Goal: Register for event/course

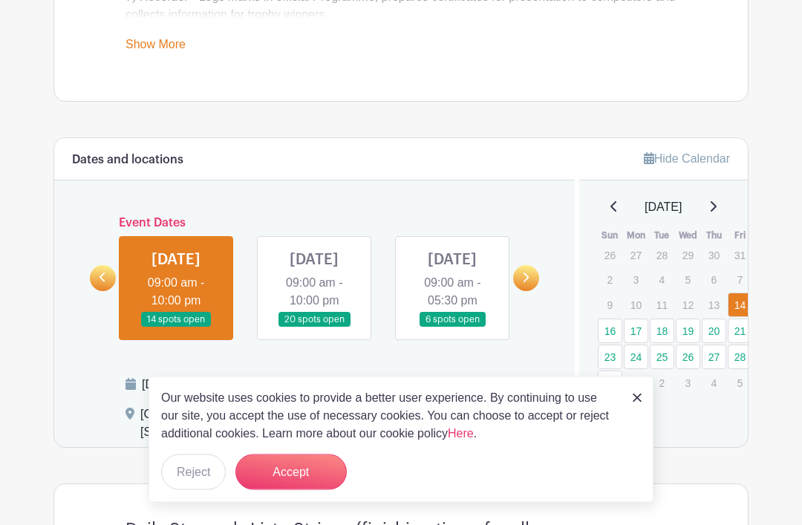
click at [305, 490] on button "Accept" at bounding box center [290, 472] width 111 height 36
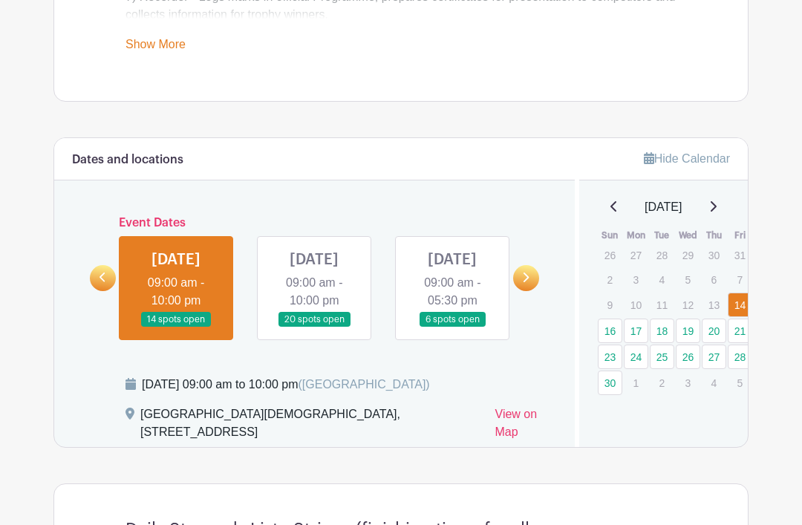
click at [100, 283] on icon at bounding box center [103, 277] width 7 height 11
click at [105, 283] on icon at bounding box center [103, 277] width 7 height 11
click at [108, 291] on link at bounding box center [103, 278] width 26 height 26
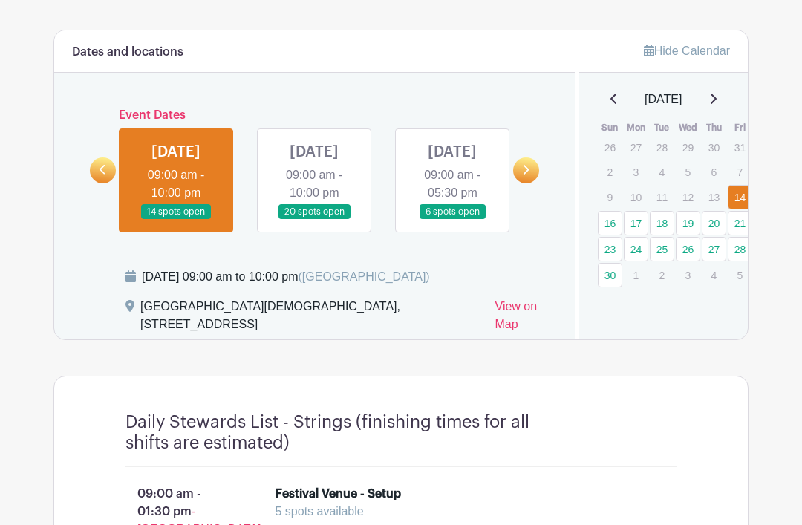
scroll to position [804, 0]
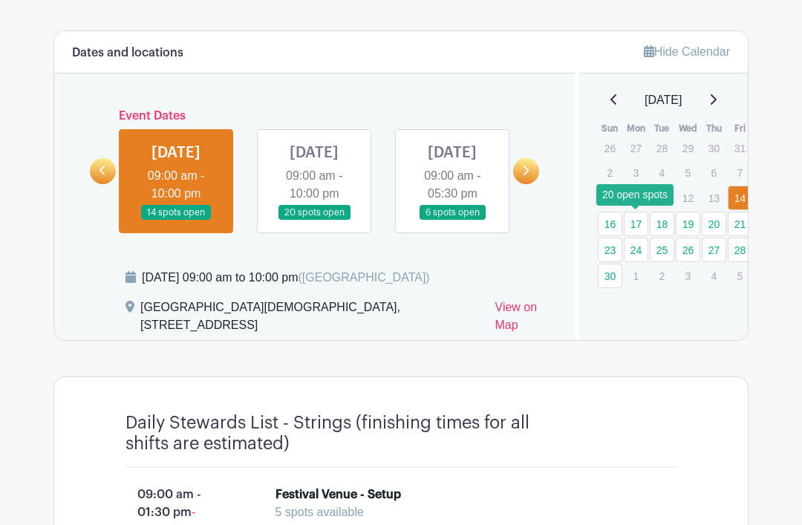
click at [639, 226] on link "17" at bounding box center [636, 224] width 25 height 25
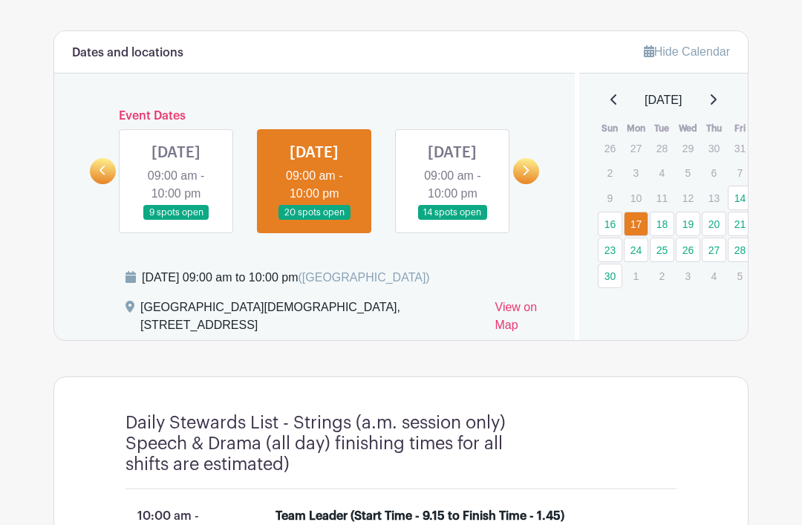
click at [639, 224] on link "17" at bounding box center [636, 224] width 25 height 25
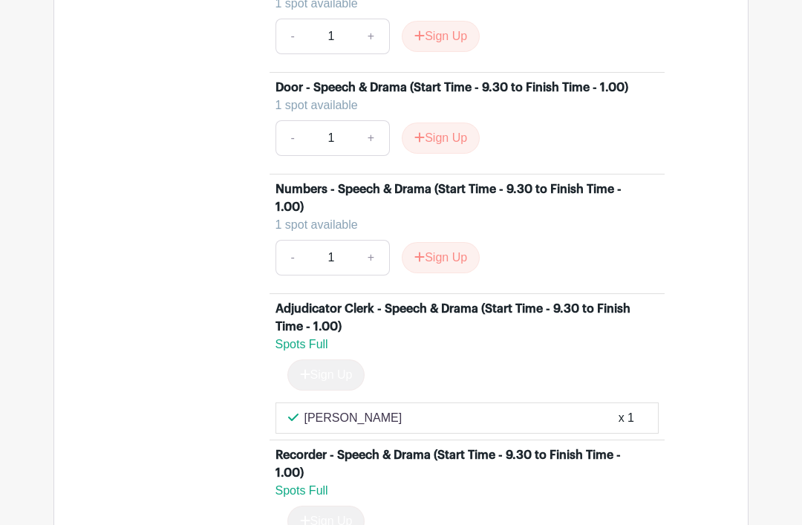
scroll to position [1571, 0]
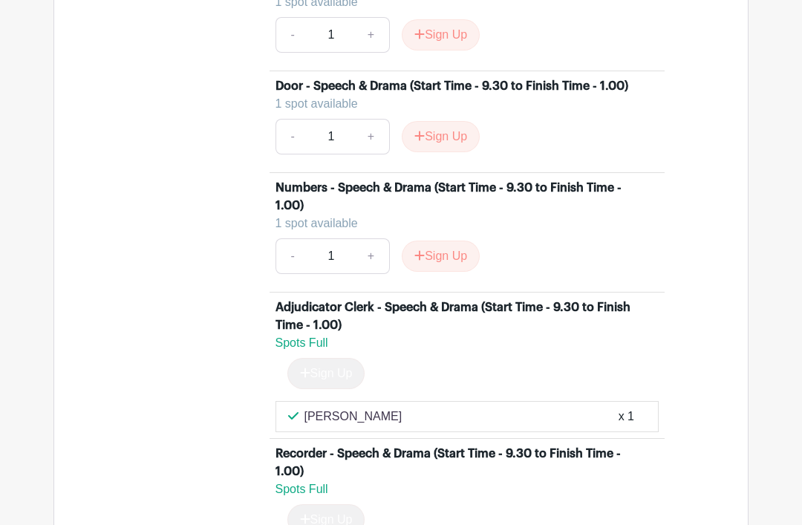
click at [457, 272] on button "Sign Up" at bounding box center [441, 256] width 78 height 31
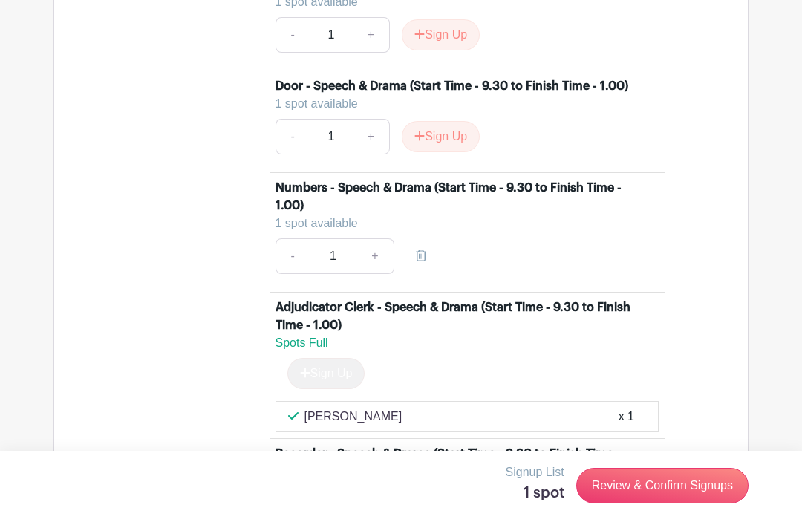
click at [677, 503] on link "Review & Confirm Signups" at bounding box center [662, 486] width 172 height 36
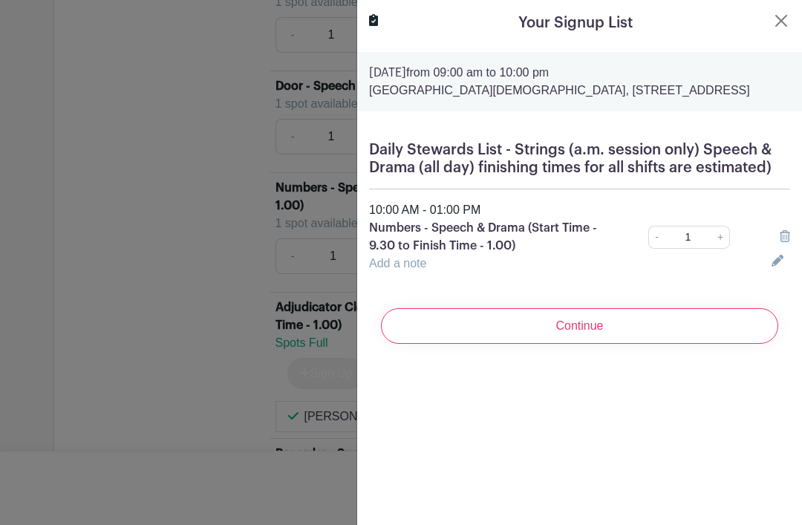
click at [588, 342] on input "Continue" at bounding box center [579, 326] width 397 height 36
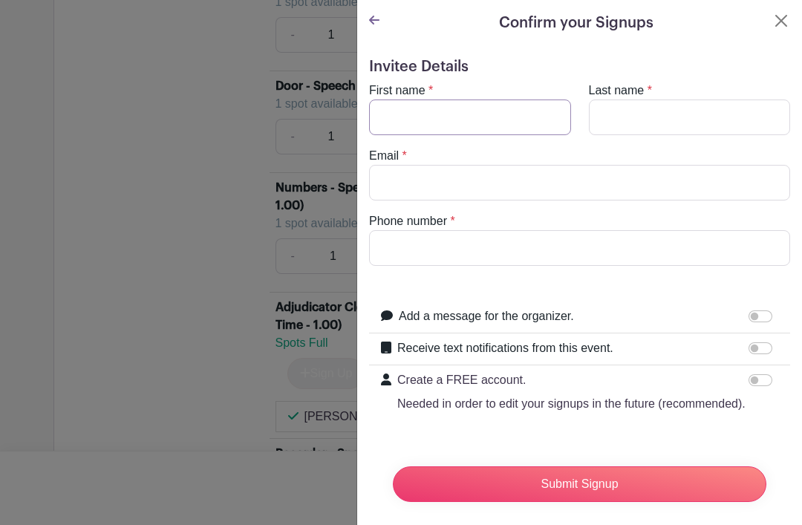
click at [475, 127] on input "First name" at bounding box center [470, 118] width 202 height 36
type input "[PERSON_NAME]"
click at [647, 117] on input "Last name" at bounding box center [690, 118] width 202 height 36
type input "[PERSON_NAME]"
click at [429, 180] on input "Email" at bounding box center [579, 183] width 421 height 36
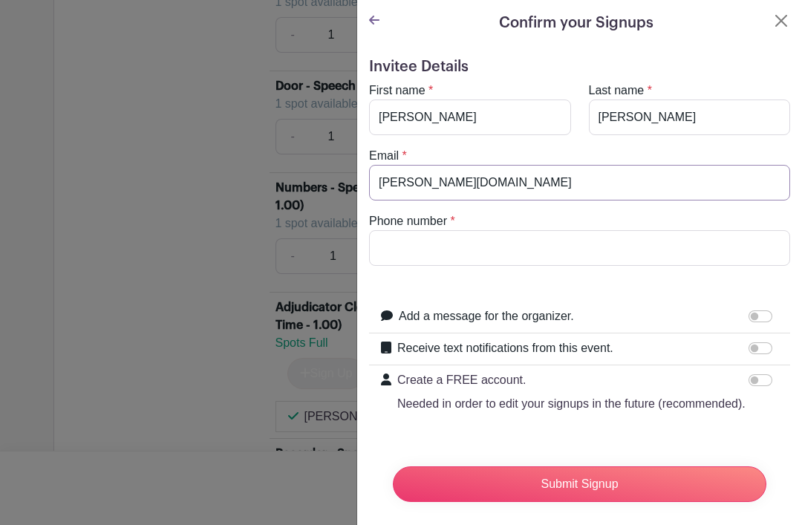
click at [457, 188] on input "[PERSON_NAME][DOMAIN_NAME]" at bounding box center [579, 183] width 421 height 36
type input "[PERSON_NAME][EMAIL_ADDRESS][PERSON_NAME][DOMAIN_NAME]"
click at [427, 247] on input "Phone number" at bounding box center [579, 248] width 421 height 36
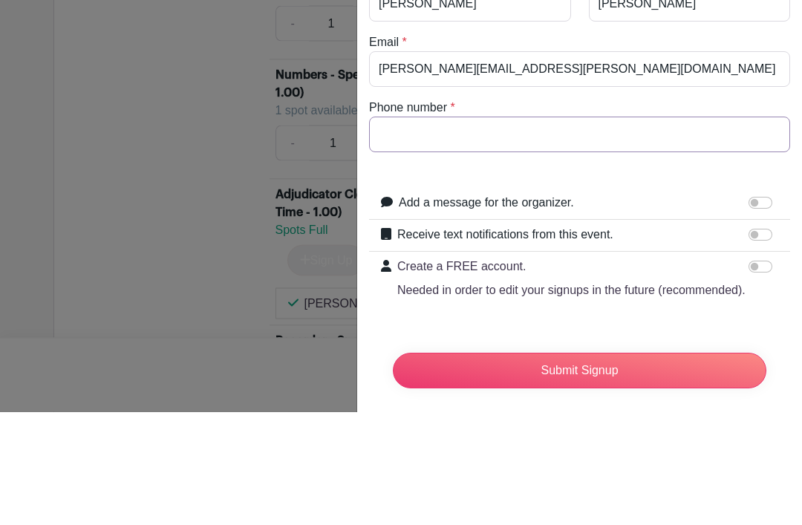
type input "07906572781"
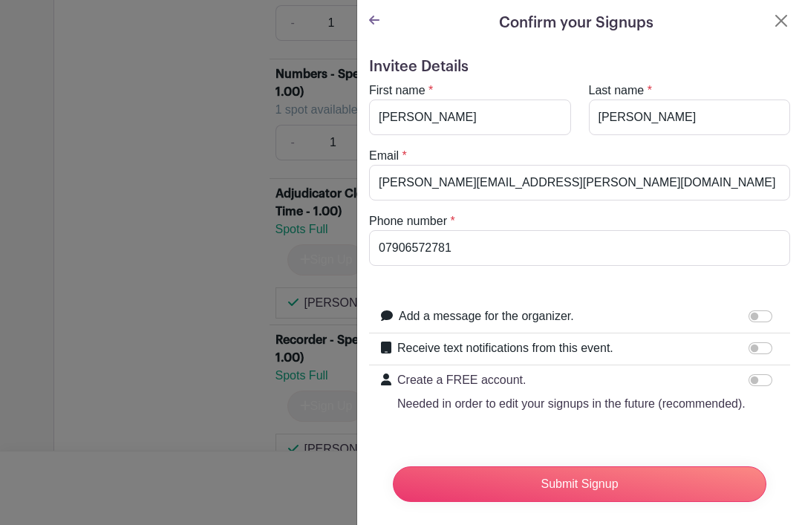
click at [588, 483] on input "Submit Signup" at bounding box center [580, 484] width 374 height 36
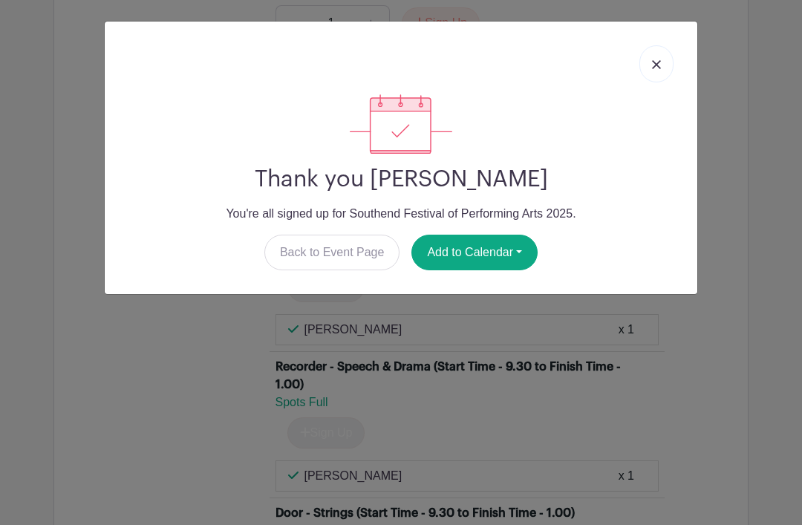
click at [486, 245] on button "Add to Calendar" at bounding box center [474, 253] width 126 height 36
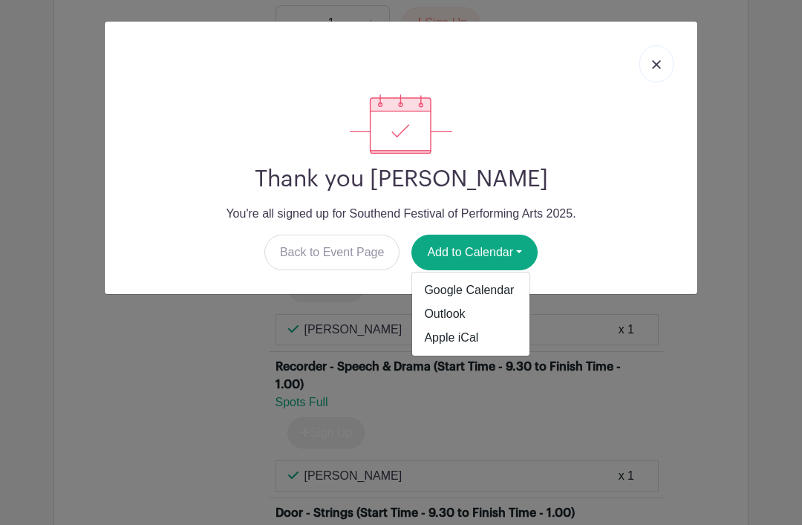
click at [455, 342] on link "Apple iCal" at bounding box center [470, 338] width 117 height 24
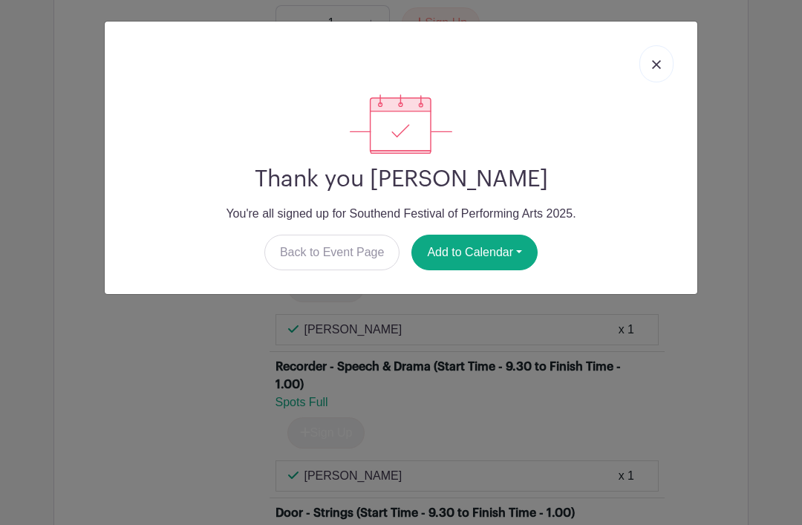
click at [493, 250] on button "Add to Calendar" at bounding box center [474, 253] width 126 height 36
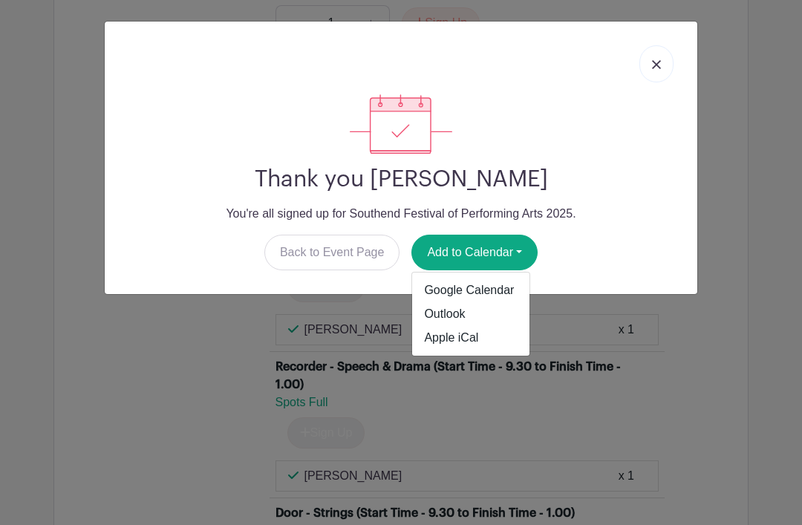
click at [451, 317] on link "Outlook" at bounding box center [470, 314] width 117 height 24
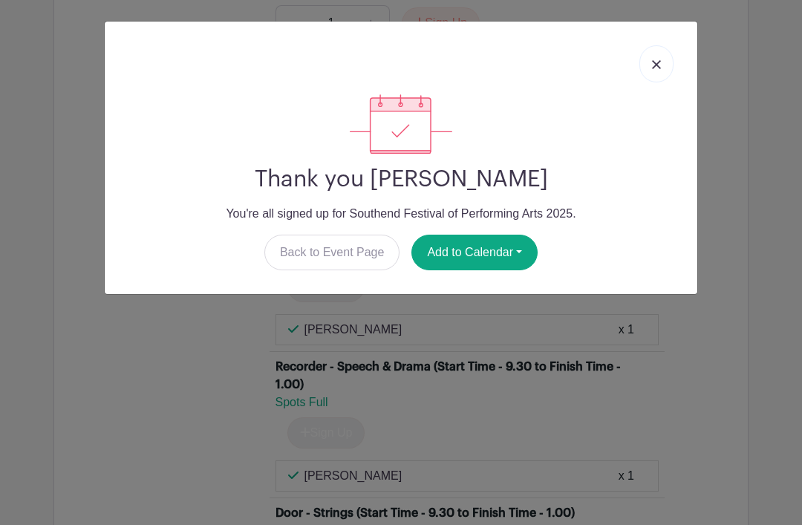
click at [652, 68] on img at bounding box center [656, 64] width 9 height 9
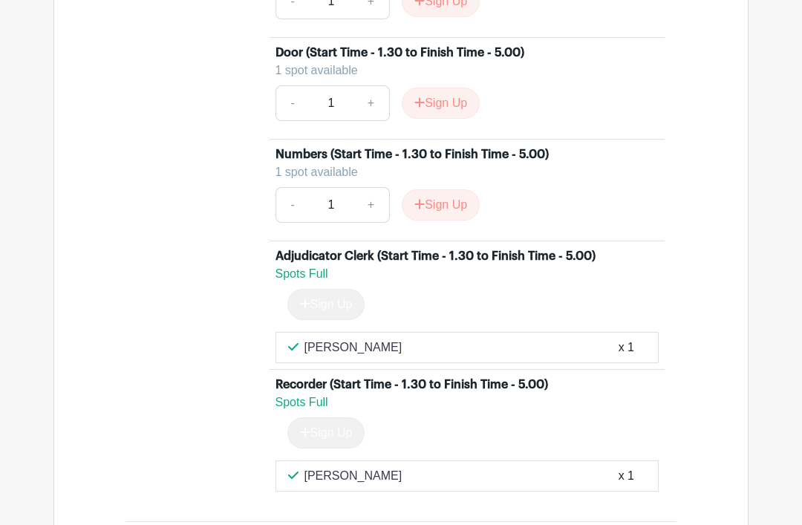
scroll to position [2950, 0]
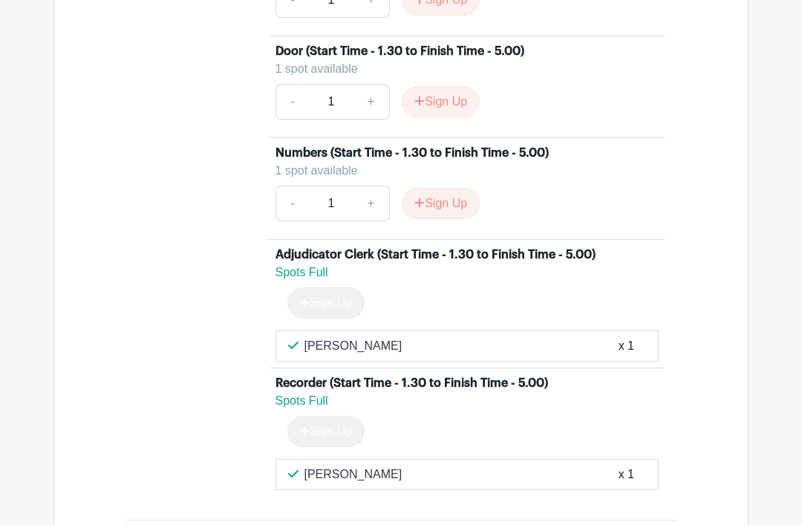
click at [454, 220] on button "Sign Up" at bounding box center [441, 204] width 78 height 31
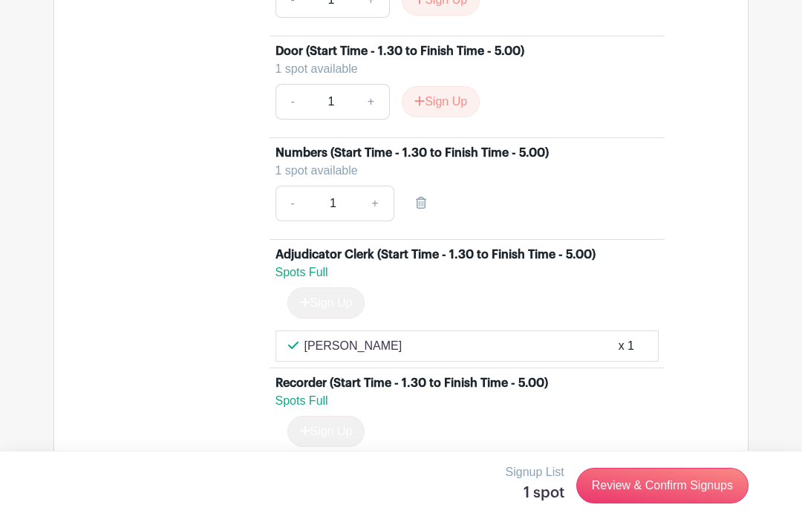
click at [664, 503] on link "Review & Confirm Signups" at bounding box center [662, 486] width 172 height 36
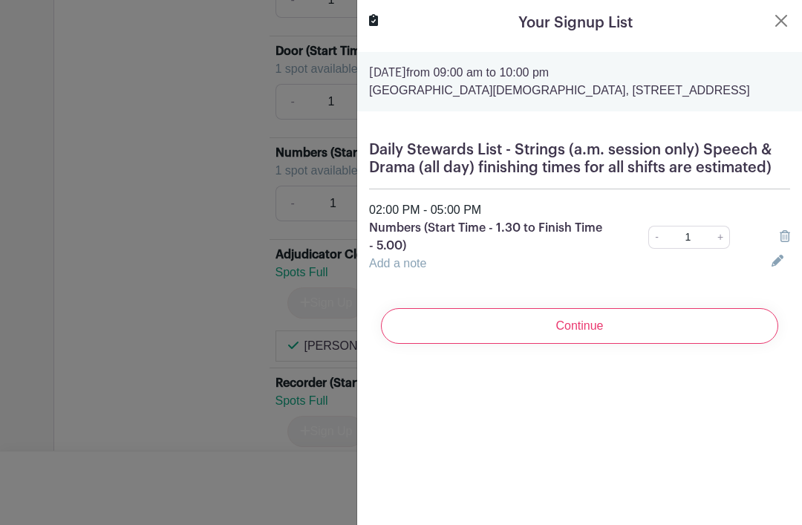
click at [584, 342] on input "Continue" at bounding box center [579, 326] width 397 height 36
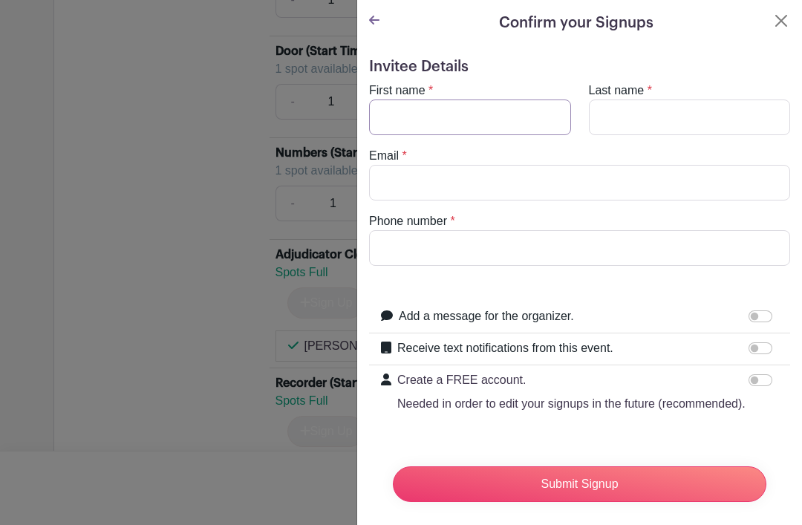
click at [469, 124] on input "First name" at bounding box center [470, 118] width 202 height 36
type input "[PERSON_NAME]"
click at [652, 121] on input "Last name" at bounding box center [690, 118] width 202 height 36
type input "[PERSON_NAME]"
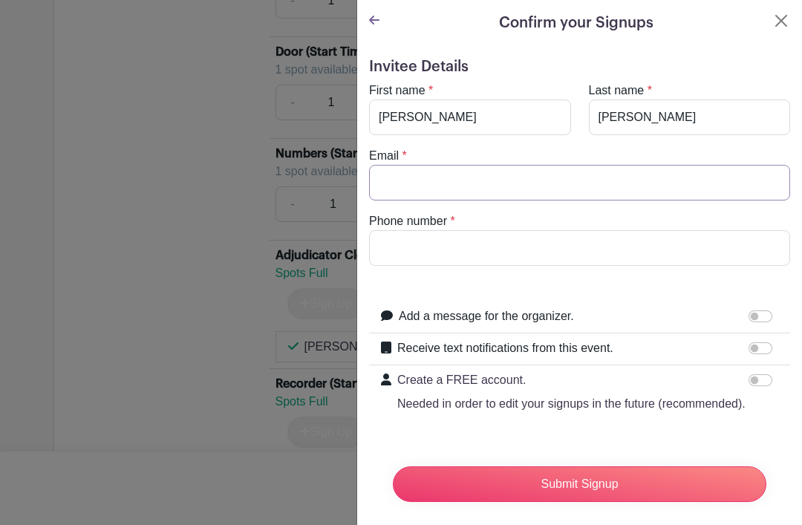
click at [434, 183] on input "Email" at bounding box center [579, 183] width 421 height 36
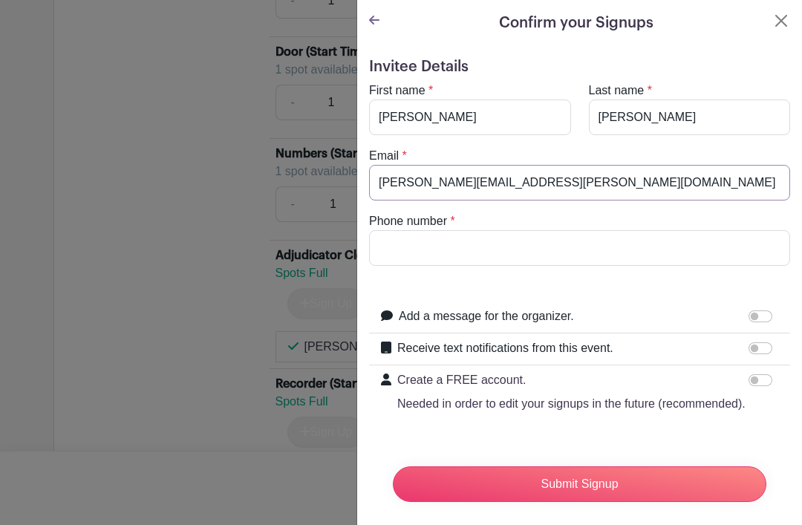
type input "[PERSON_NAME][EMAIL_ADDRESS][PERSON_NAME][DOMAIN_NAME]"
click at [422, 246] on input "Phone number" at bounding box center [579, 248] width 421 height 36
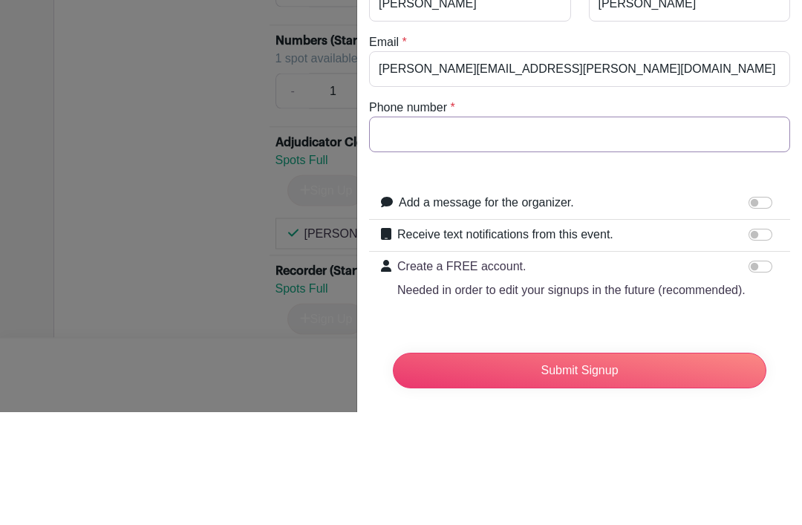
type input "07906572781"
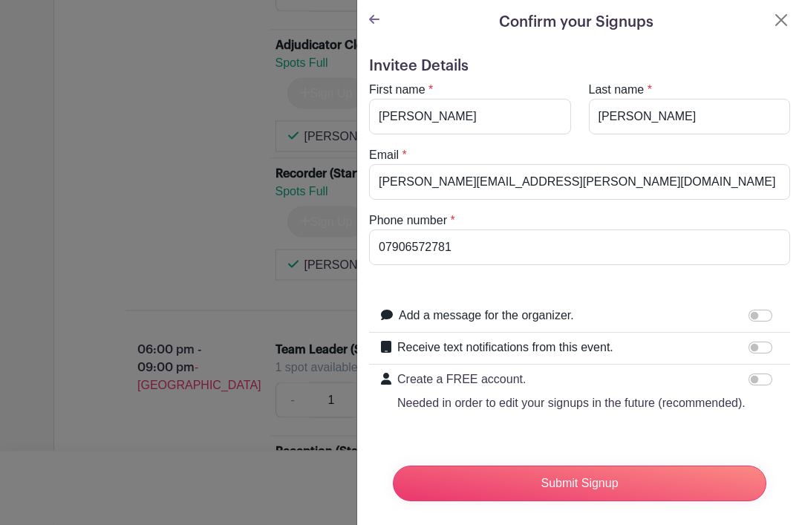
click at [599, 483] on input "Submit Signup" at bounding box center [580, 484] width 374 height 36
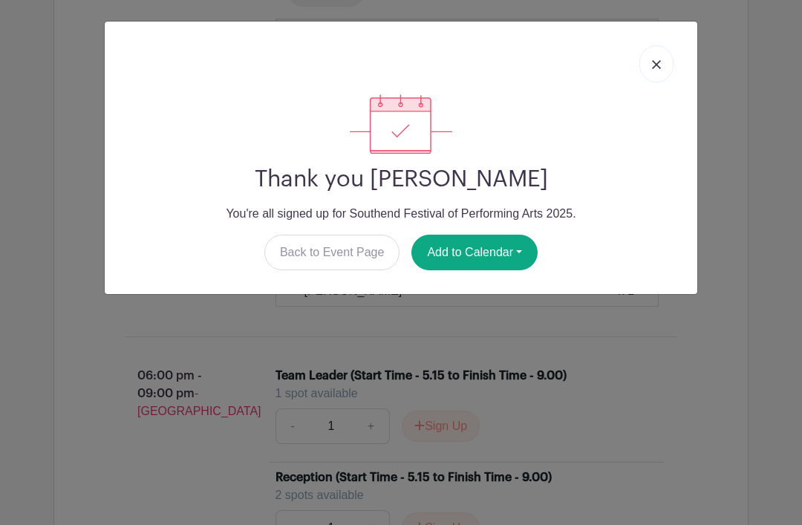
click at [483, 258] on button "Add to Calendar" at bounding box center [474, 253] width 126 height 36
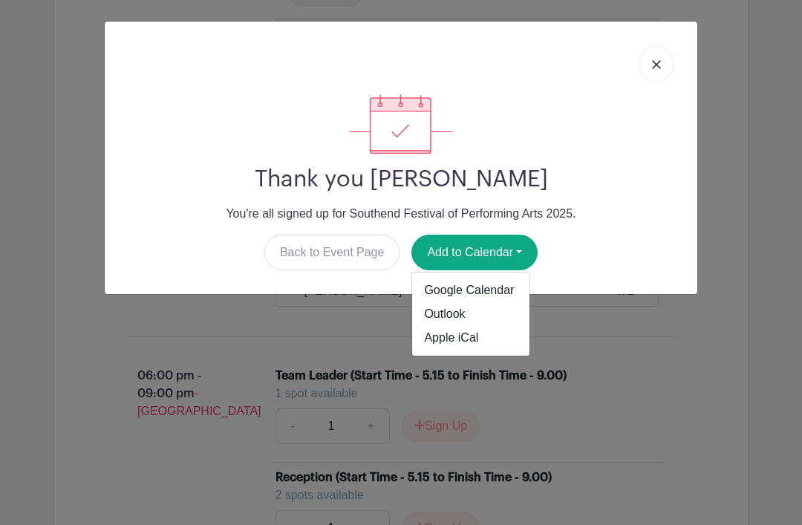
click at [447, 320] on link "Outlook" at bounding box center [470, 314] width 117 height 24
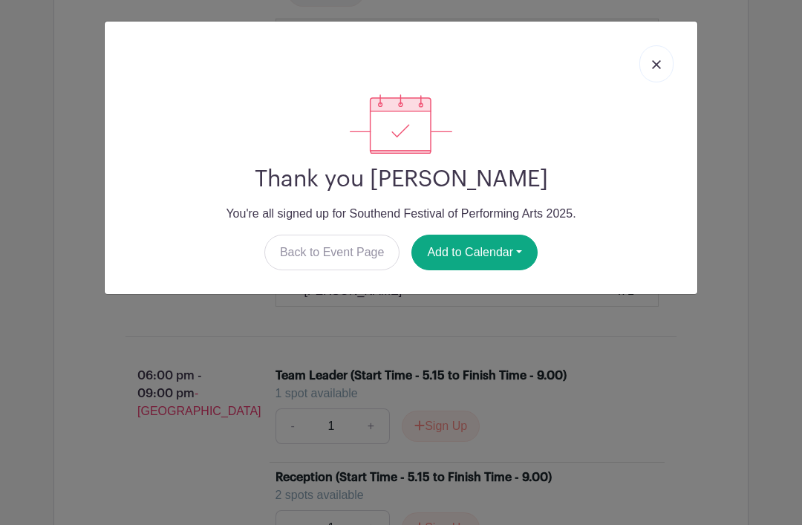
click at [659, 65] on img at bounding box center [656, 64] width 9 height 9
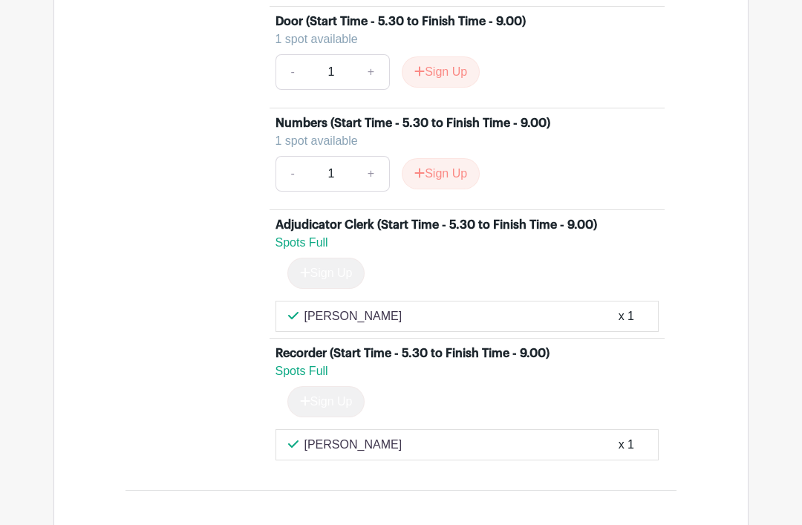
scroll to position [3819, 0]
click at [457, 190] on button "Sign Up" at bounding box center [441, 174] width 78 height 31
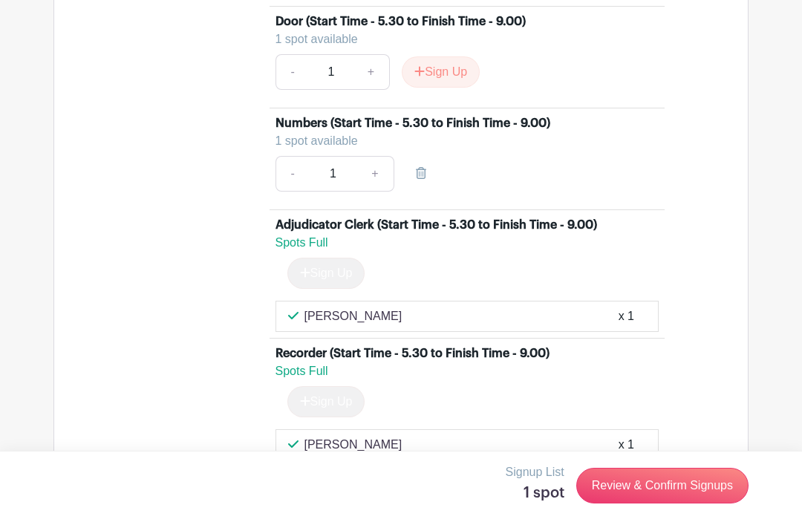
click at [674, 503] on link "Review & Confirm Signups" at bounding box center [662, 486] width 172 height 36
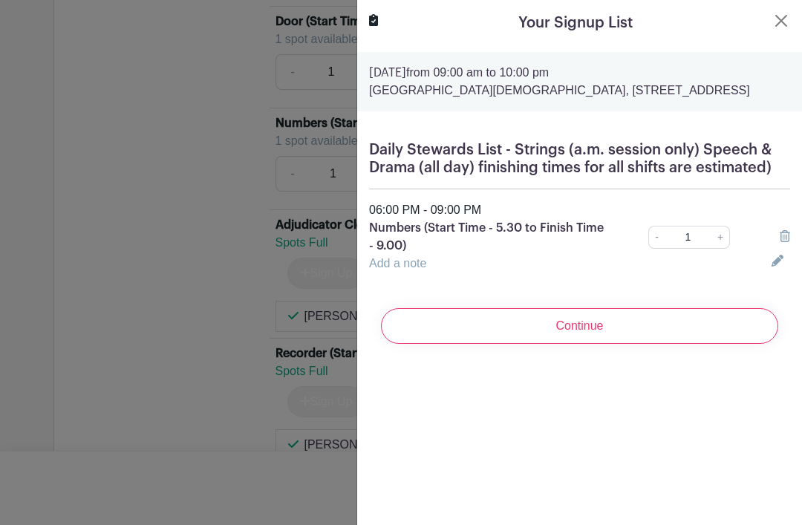
click at [599, 344] on input "Continue" at bounding box center [579, 326] width 397 height 36
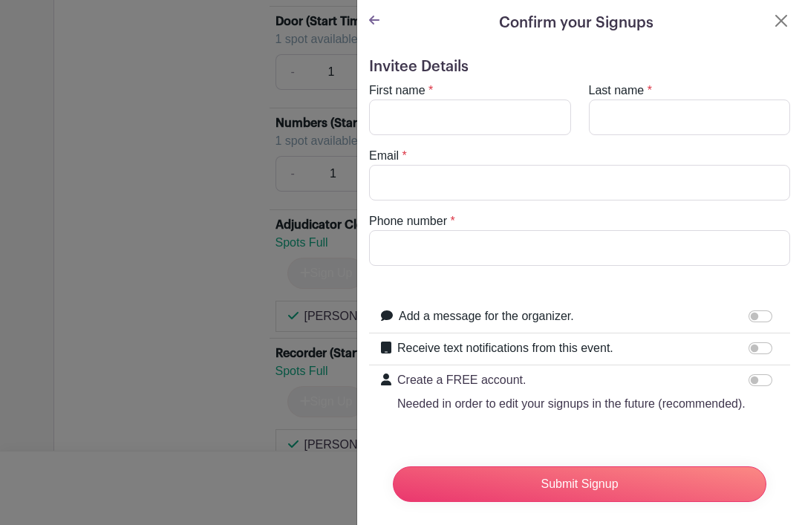
click at [779, 29] on button "Close" at bounding box center [781, 21] width 18 height 18
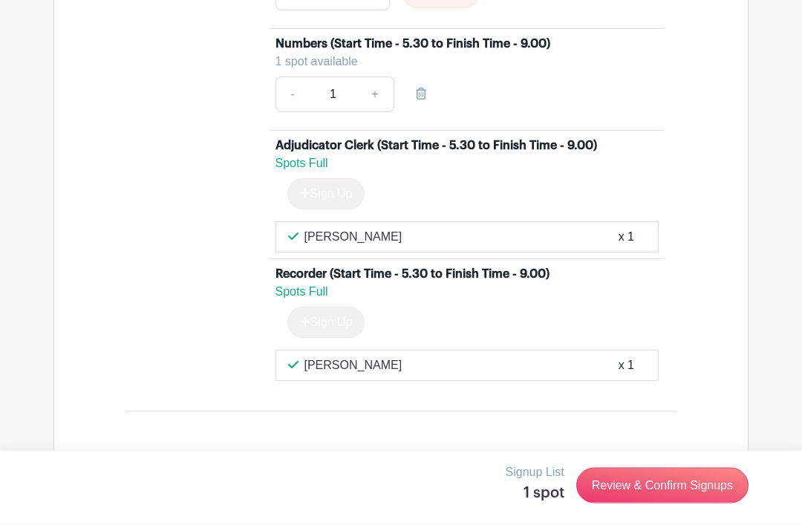
scroll to position [3899, 0]
click at [653, 503] on link "Review & Confirm Signups" at bounding box center [662, 486] width 172 height 36
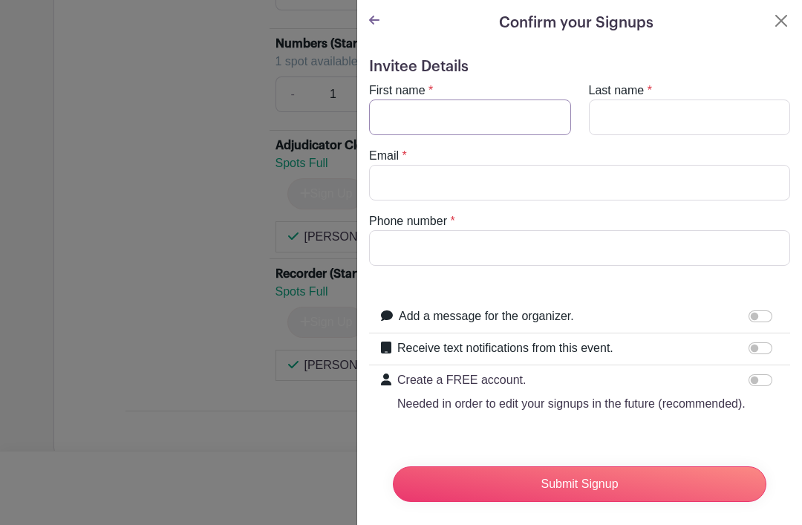
click at [475, 108] on input "First name" at bounding box center [470, 118] width 202 height 36
type input "[PERSON_NAME]"
click at [653, 115] on input "Last name" at bounding box center [690, 118] width 202 height 36
type input "[PERSON_NAME]"
click at [422, 184] on input "Email" at bounding box center [579, 183] width 421 height 36
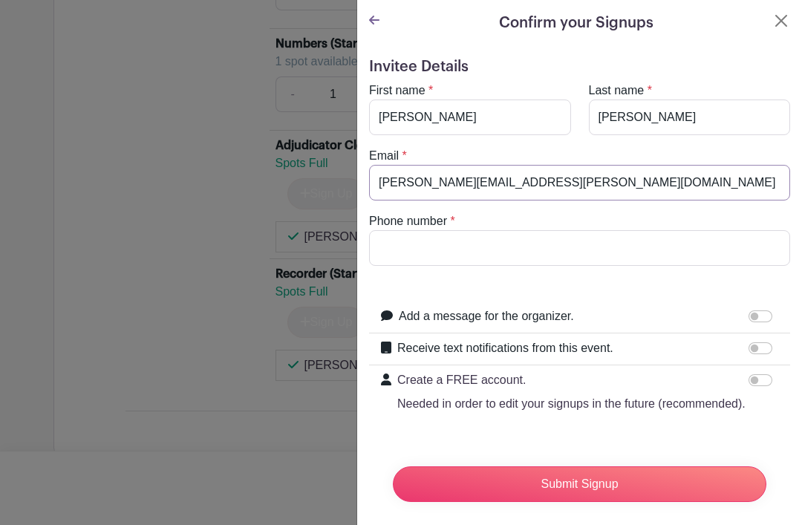
type input "[PERSON_NAME][EMAIL_ADDRESS][PERSON_NAME][DOMAIN_NAME]"
click at [418, 249] on input "Phone number" at bounding box center [579, 248] width 421 height 36
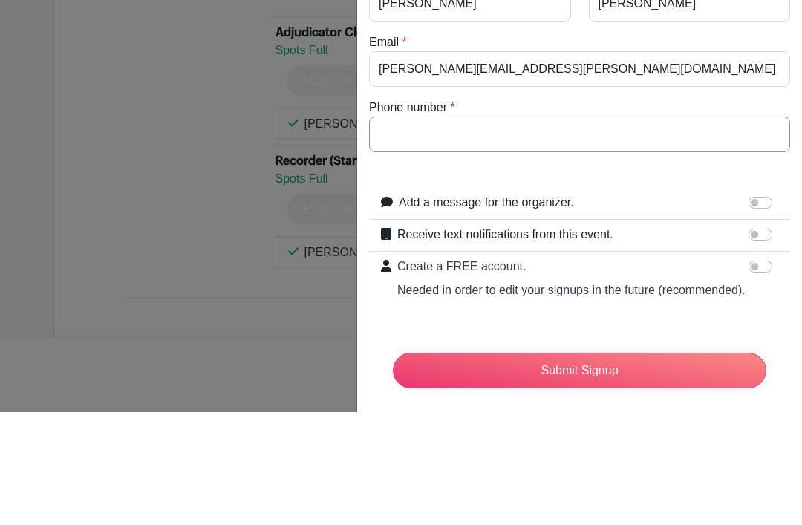
type input "07906572781"
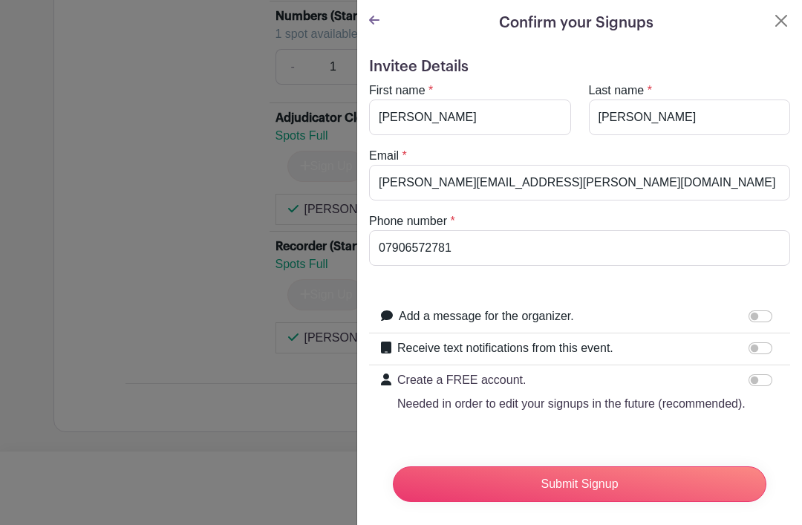
click at [601, 482] on input "Submit Signup" at bounding box center [580, 484] width 374 height 36
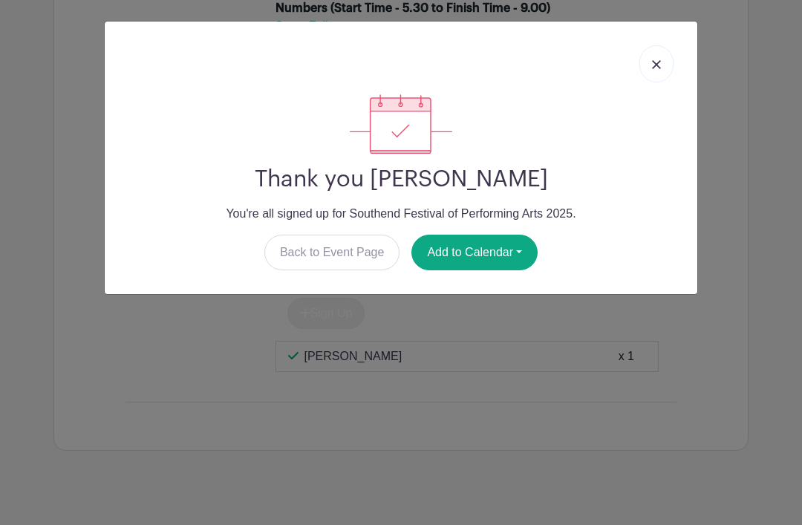
click at [482, 257] on button "Add to Calendar" at bounding box center [474, 253] width 126 height 36
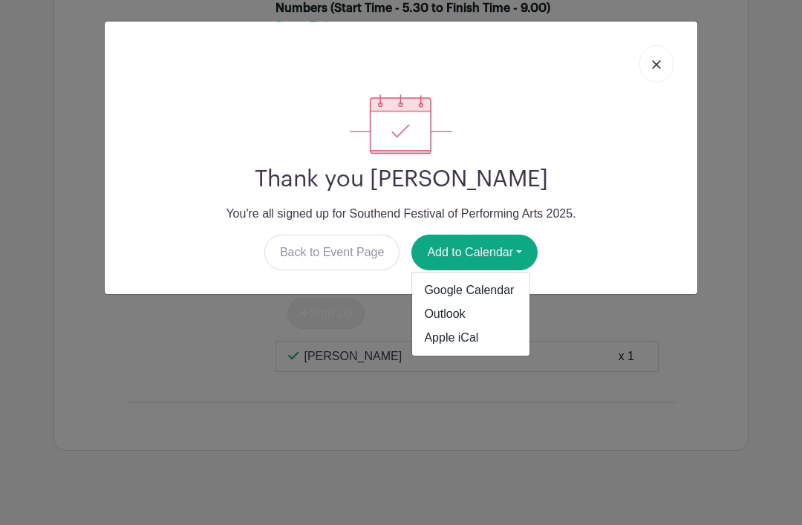
click at [449, 315] on link "Outlook" at bounding box center [470, 314] width 117 height 24
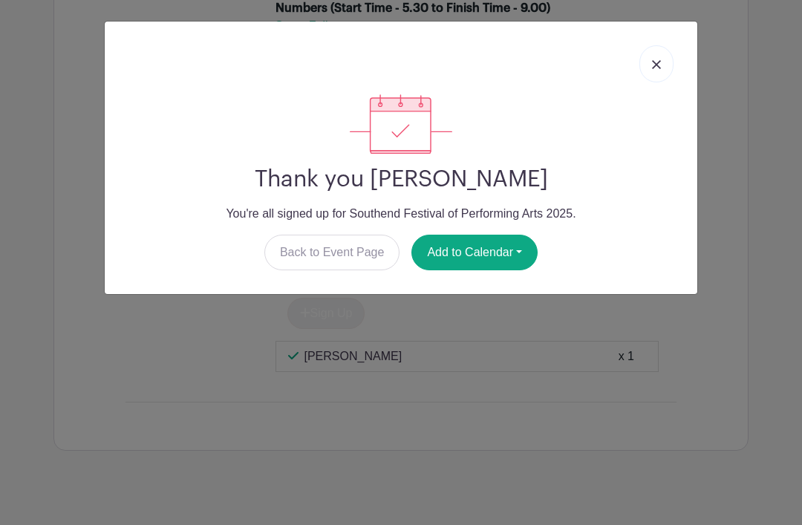
click at [660, 63] on img at bounding box center [656, 64] width 9 height 9
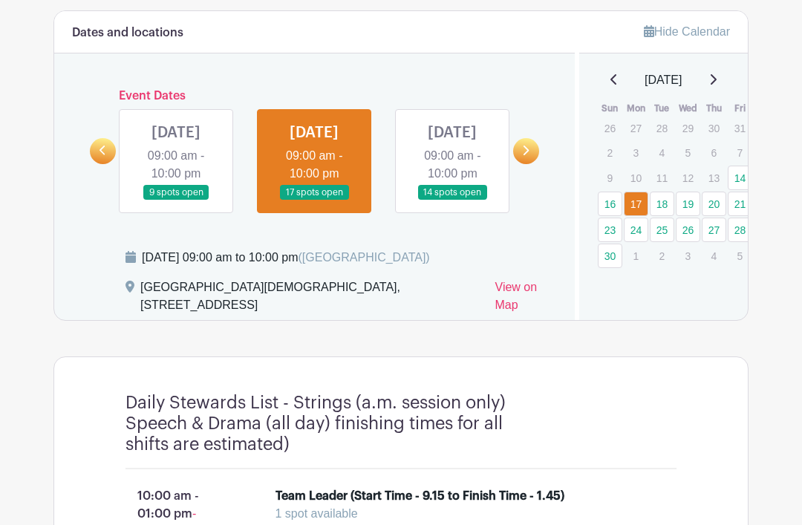
scroll to position [825, 0]
click at [452, 200] on link at bounding box center [452, 200] width 0 height 0
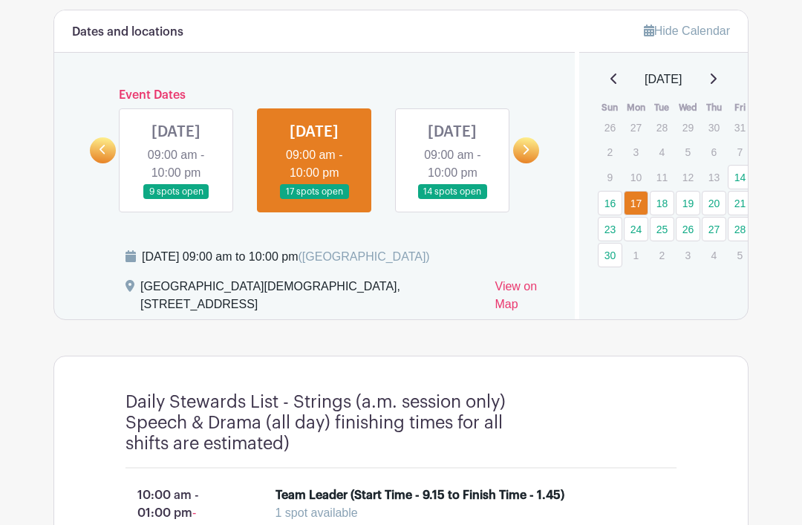
click at [520, 161] on link at bounding box center [526, 150] width 26 height 26
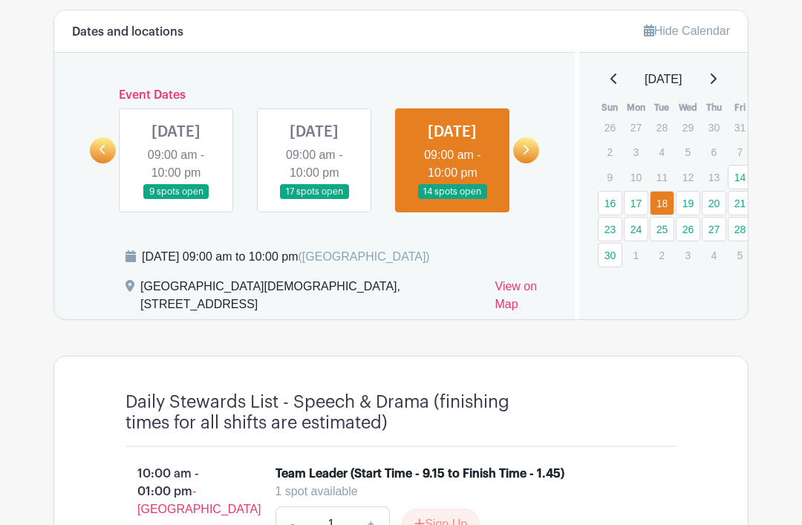
click at [102, 151] on link at bounding box center [103, 150] width 26 height 26
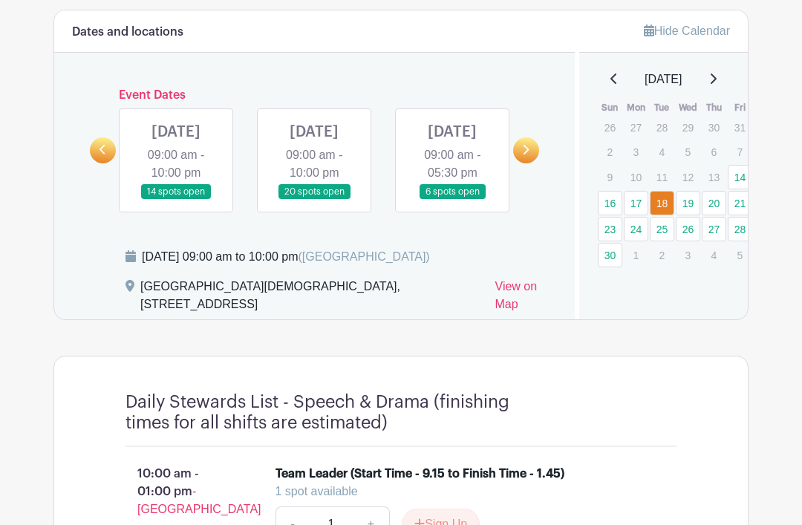
click at [527, 155] on icon at bounding box center [525, 149] width 7 height 11
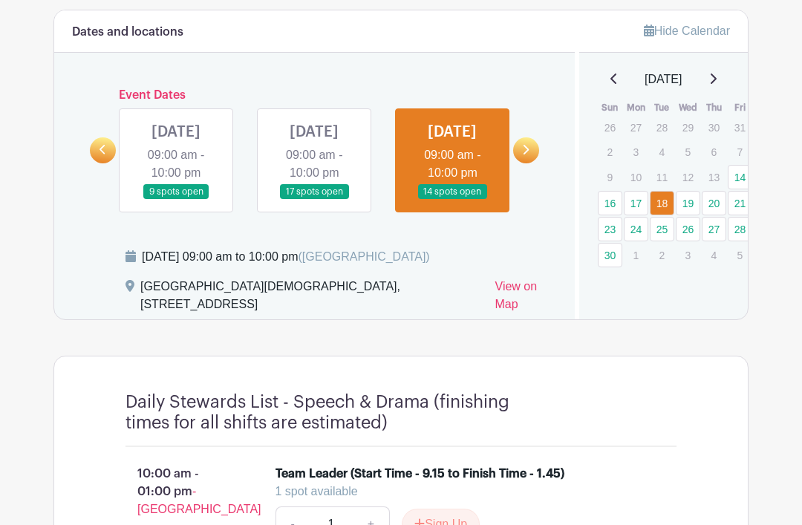
click at [452, 200] on link at bounding box center [452, 200] width 0 height 0
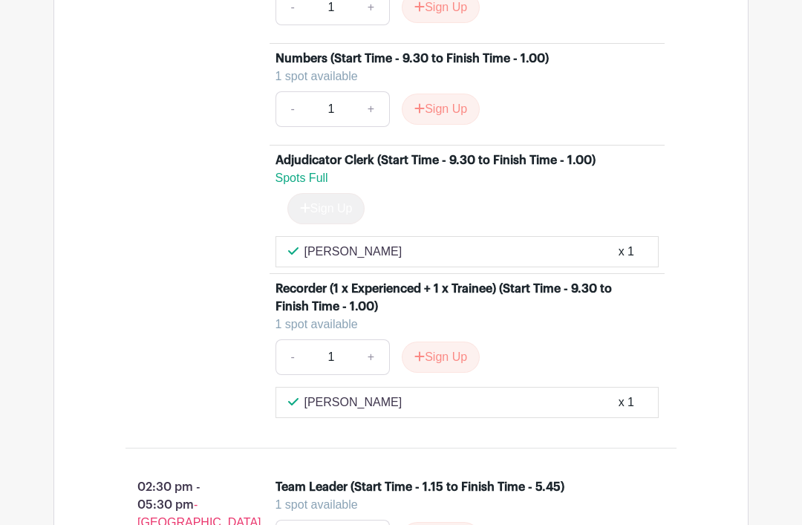
scroll to position [1698, 0]
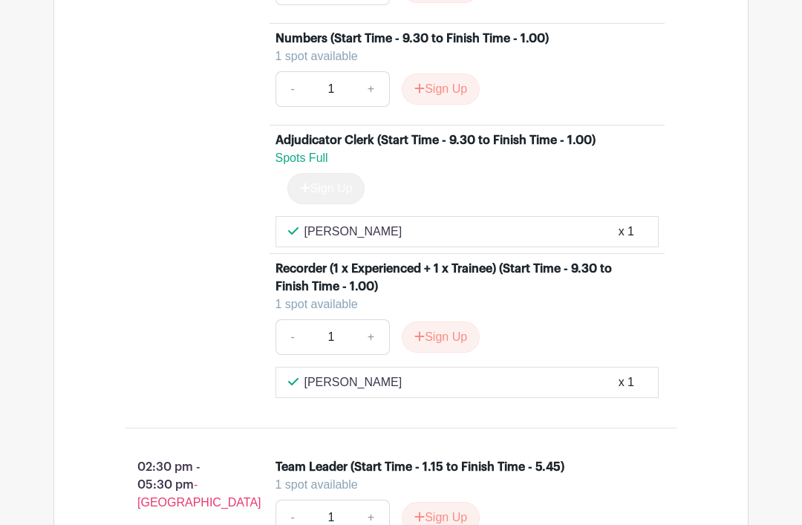
click at [440, 105] on button "Sign Up" at bounding box center [441, 89] width 78 height 31
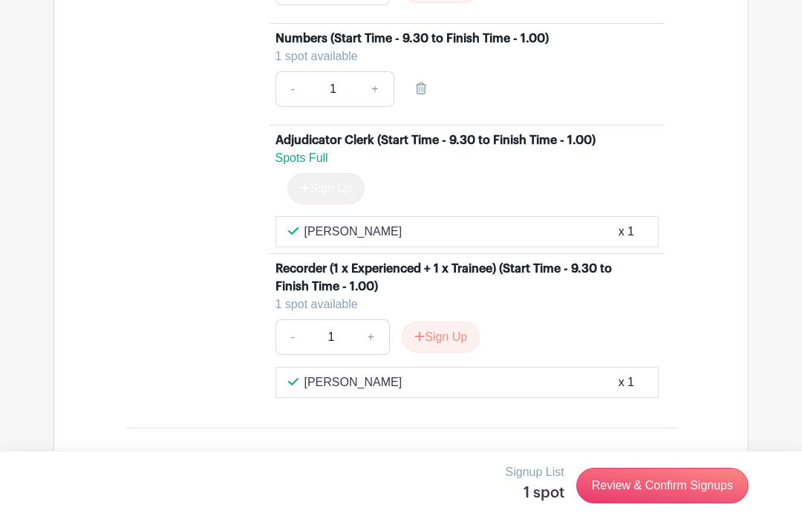
click at [663, 503] on link "Review & Confirm Signups" at bounding box center [662, 486] width 172 height 36
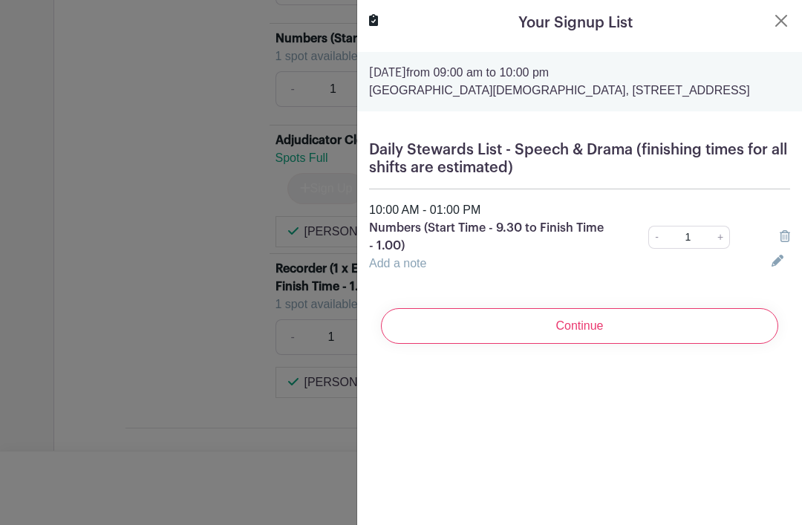
click at [597, 344] on input "Continue" at bounding box center [579, 326] width 397 height 36
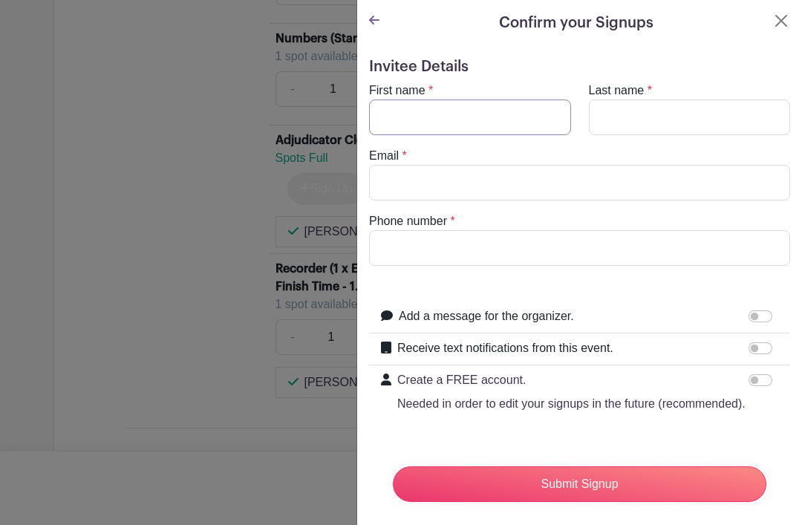
click at [479, 126] on input "First name" at bounding box center [470, 118] width 202 height 36
type input "[PERSON_NAME]"
click at [639, 125] on input "Last name" at bounding box center [690, 118] width 202 height 36
type input "[PERSON_NAME]"
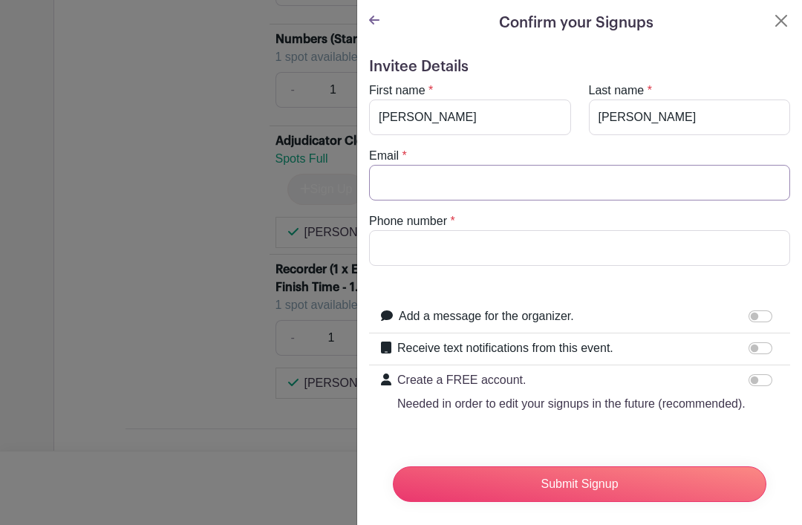
click at [452, 183] on input "Email" at bounding box center [579, 183] width 421 height 36
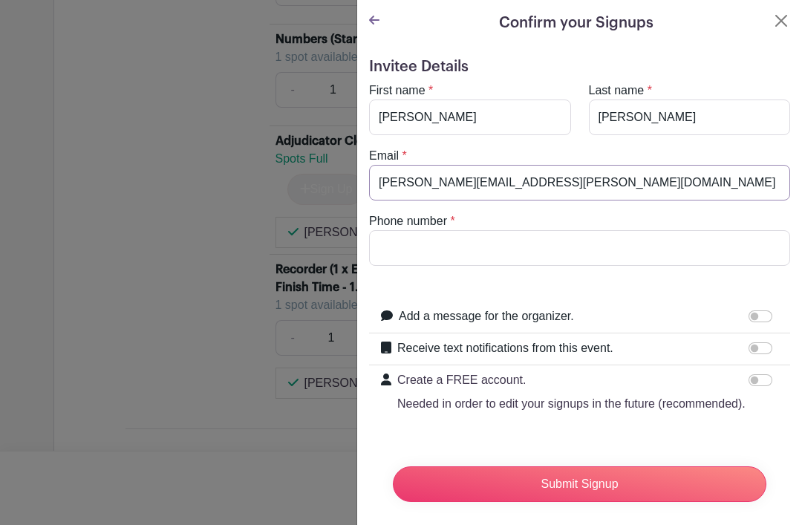
type input "[PERSON_NAME][EMAIL_ADDRESS][PERSON_NAME][DOMAIN_NAME]"
click at [449, 249] on input "Phone number" at bounding box center [579, 248] width 421 height 36
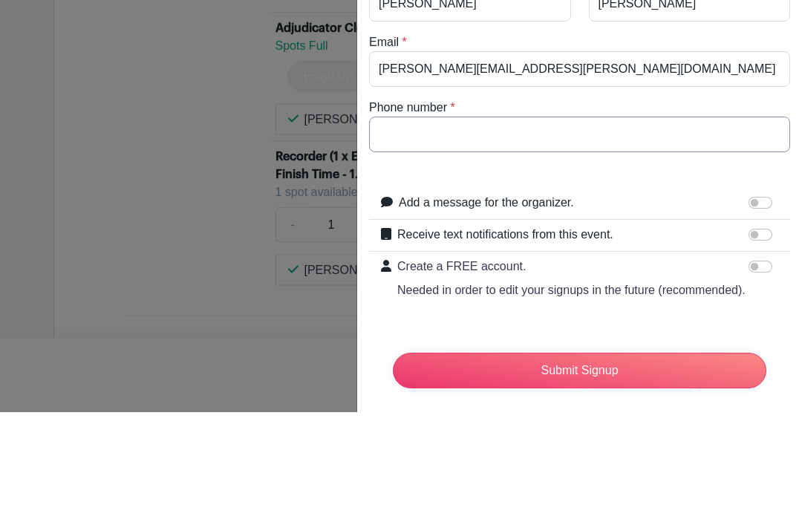
type input "07906572781"
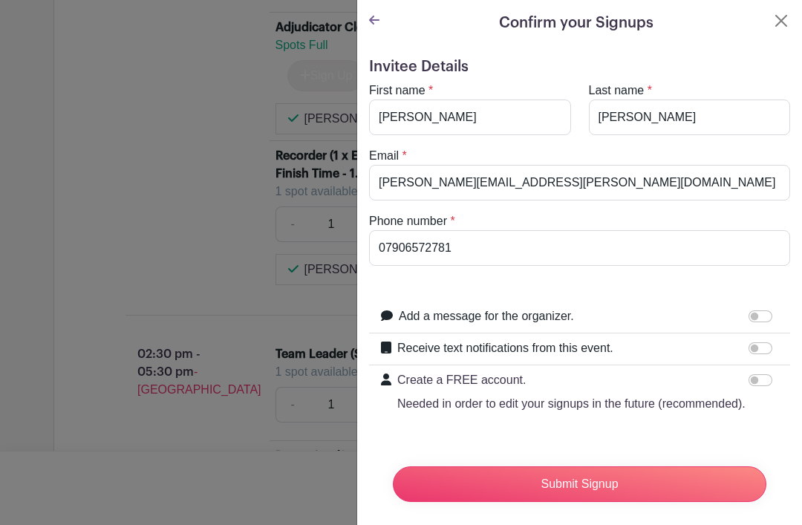
click at [587, 486] on input "Submit Signup" at bounding box center [580, 484] width 374 height 36
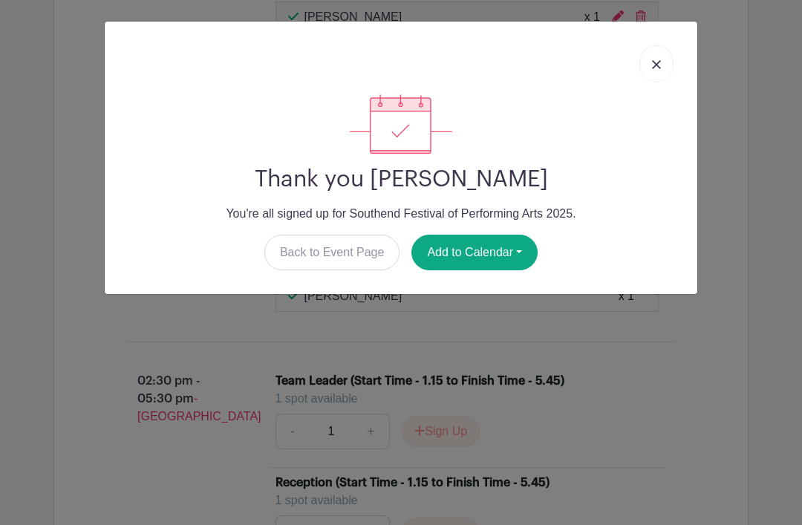
click at [477, 246] on button "Add to Calendar" at bounding box center [474, 253] width 126 height 36
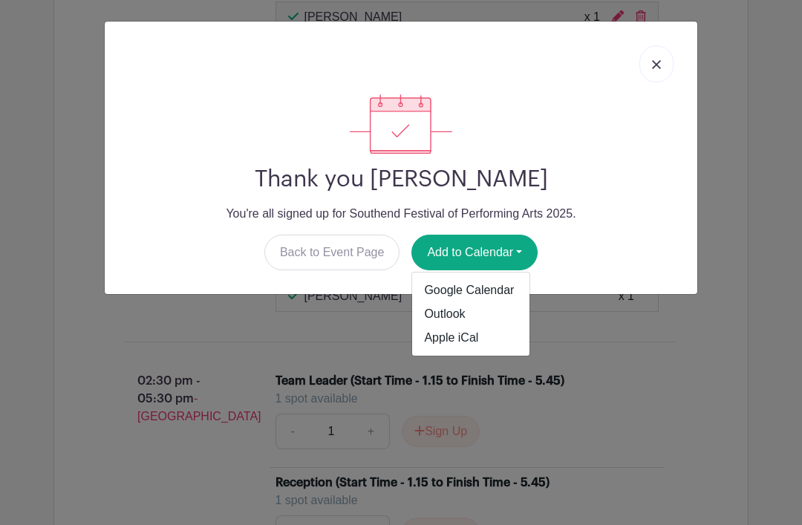
click at [448, 317] on link "Outlook" at bounding box center [470, 314] width 117 height 24
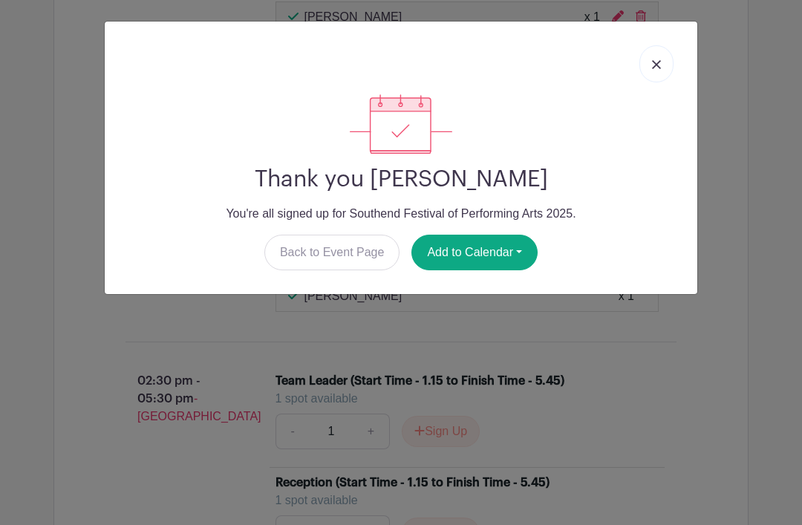
scroll to position [1835, 0]
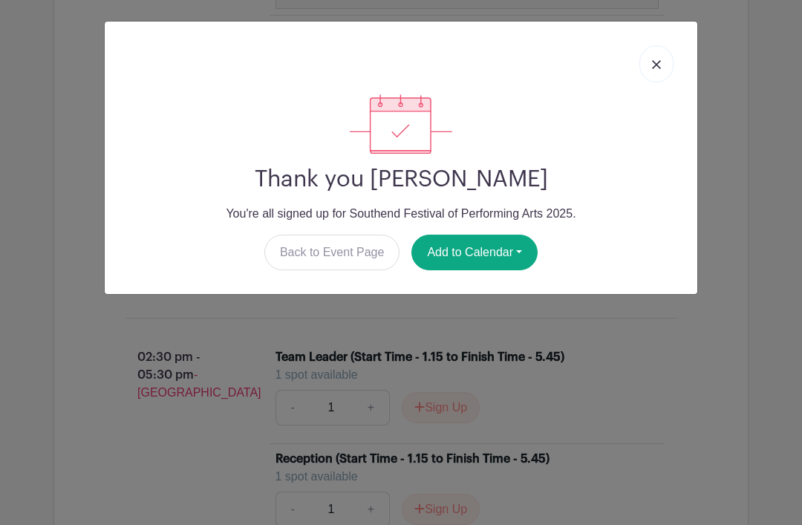
click at [659, 64] on img at bounding box center [656, 64] width 9 height 9
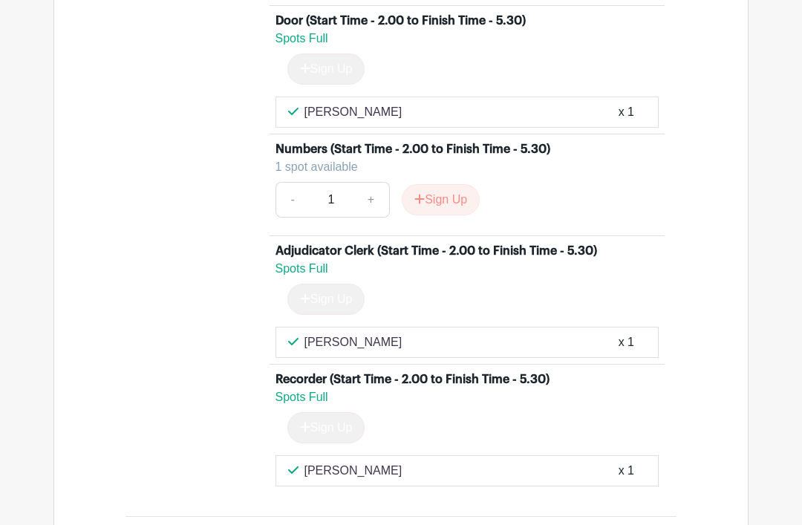
scroll to position [2539, 0]
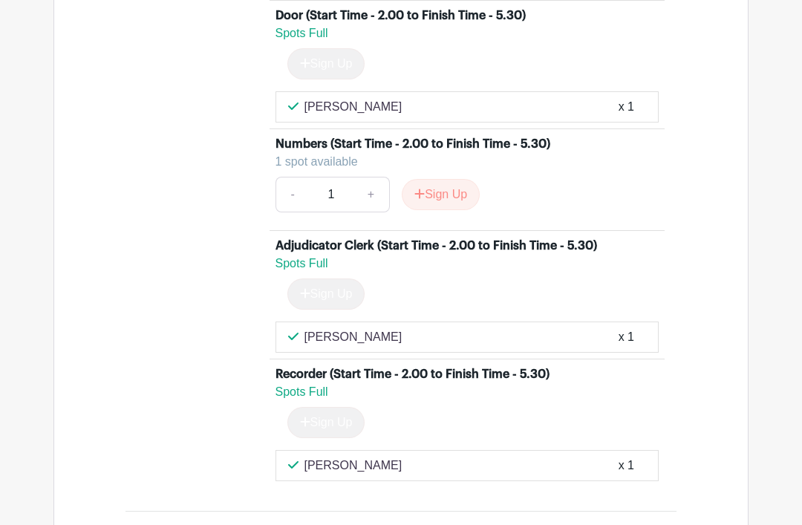
click at [452, 211] on button "Sign Up" at bounding box center [441, 195] width 78 height 31
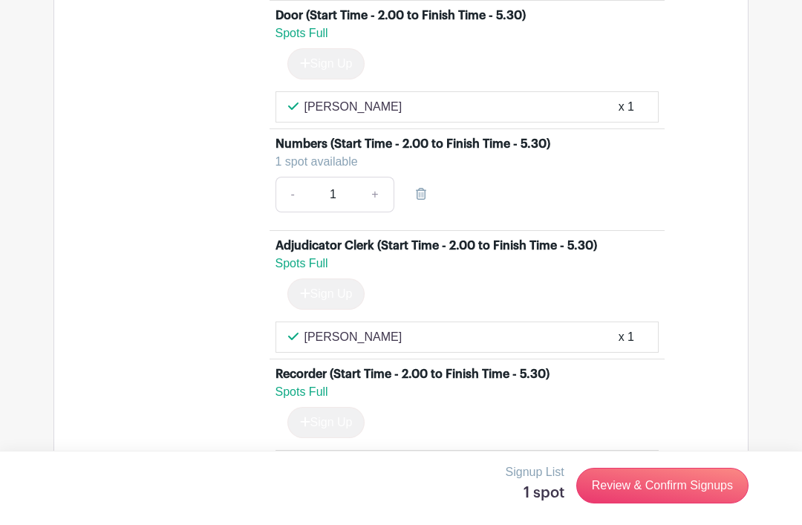
click at [668, 503] on link "Review & Confirm Signups" at bounding box center [662, 486] width 172 height 36
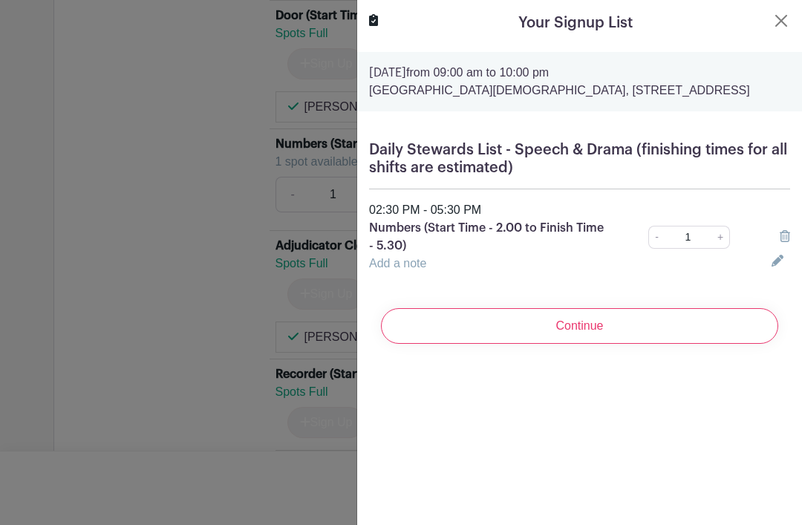
click at [604, 344] on input "Continue" at bounding box center [579, 326] width 397 height 36
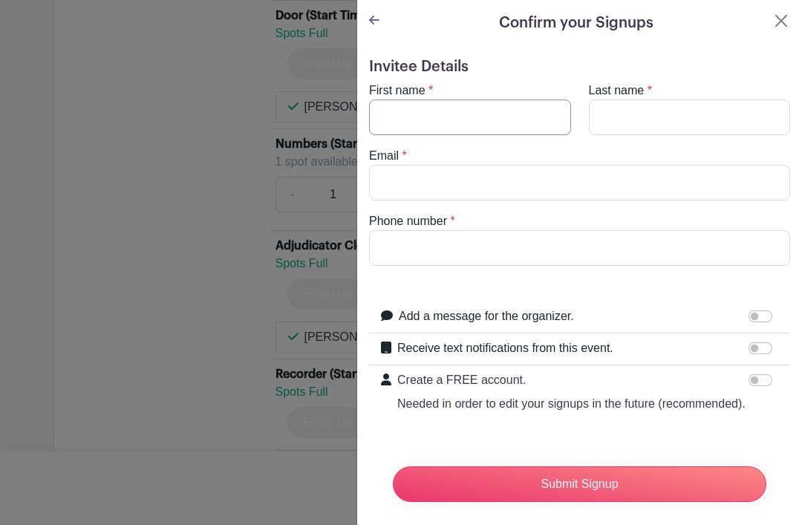
click at [471, 123] on input "First name" at bounding box center [470, 118] width 202 height 36
type input "[PERSON_NAME]"
click at [645, 119] on input "Last name" at bounding box center [690, 118] width 202 height 36
type input "[PERSON_NAME]"
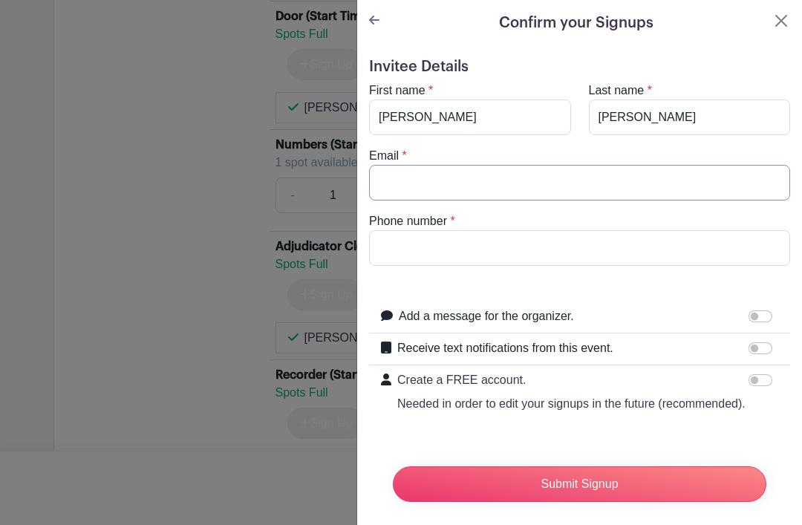
click at [435, 184] on input "Email" at bounding box center [579, 183] width 421 height 36
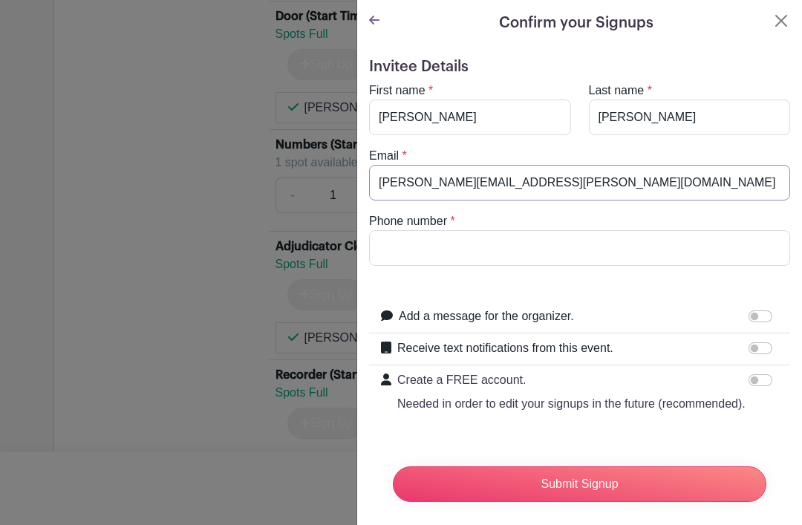
type input "[PERSON_NAME][EMAIL_ADDRESS][PERSON_NAME][DOMAIN_NAME]"
click at [422, 238] on input "Phone number" at bounding box center [579, 248] width 421 height 36
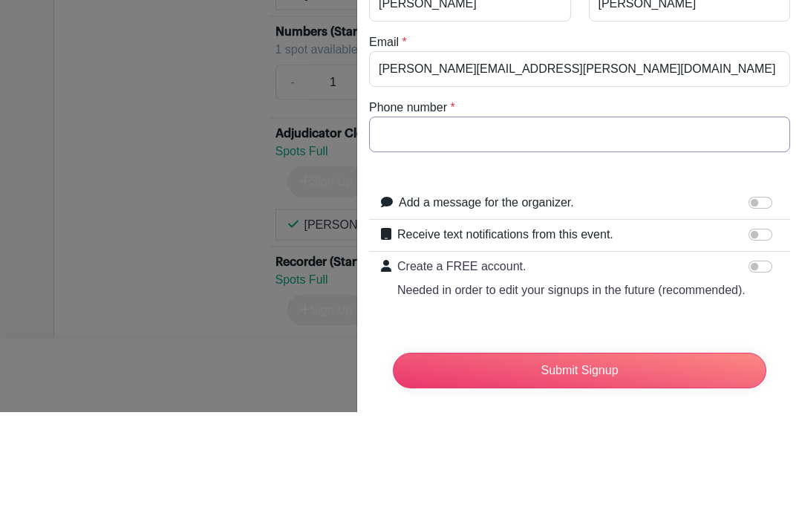
type input "07906572781"
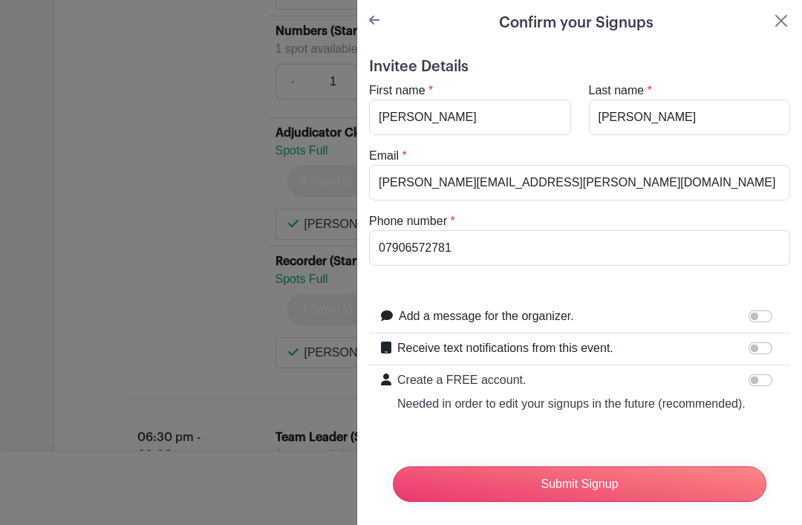
click at [578, 483] on input "Submit Signup" at bounding box center [580, 484] width 374 height 36
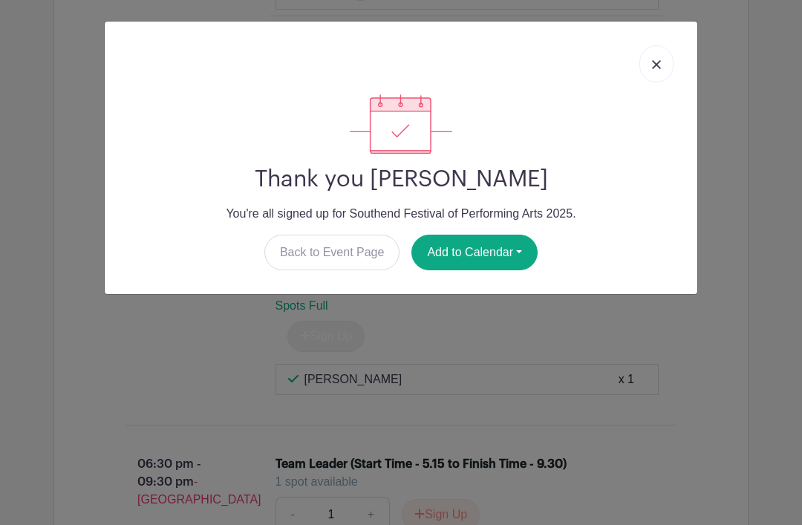
click at [477, 246] on button "Add to Calendar" at bounding box center [474, 253] width 126 height 36
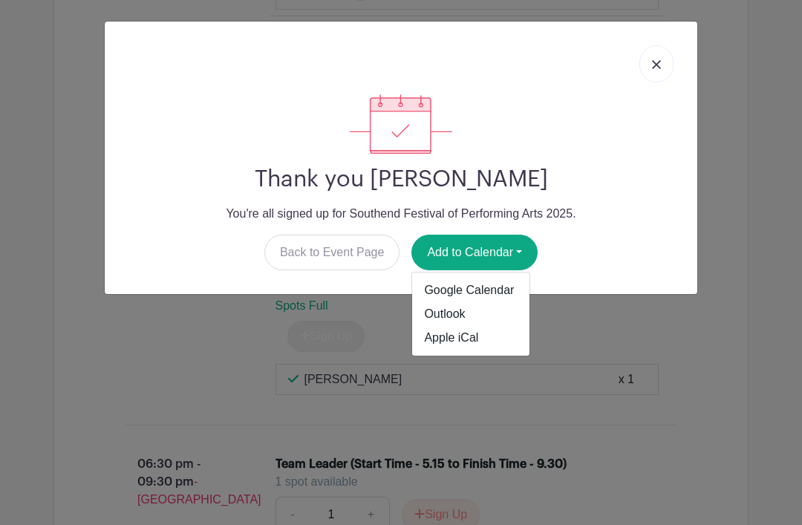
click at [446, 319] on link "Outlook" at bounding box center [470, 314] width 117 height 24
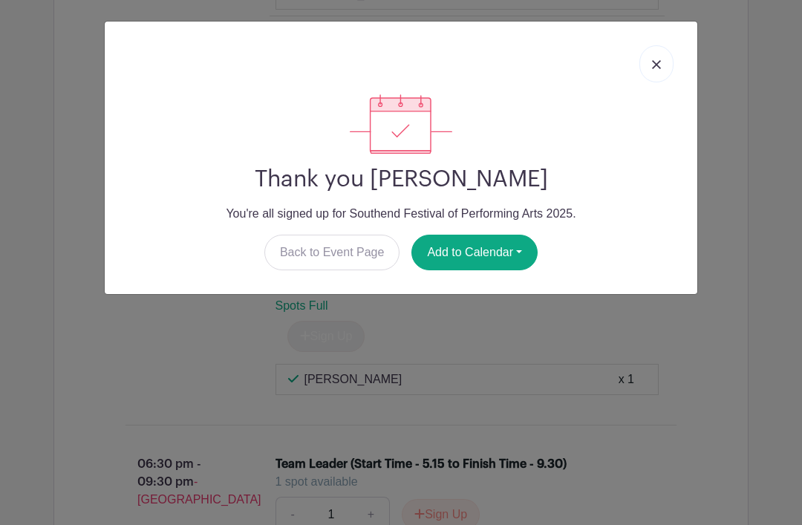
scroll to position [2676, 0]
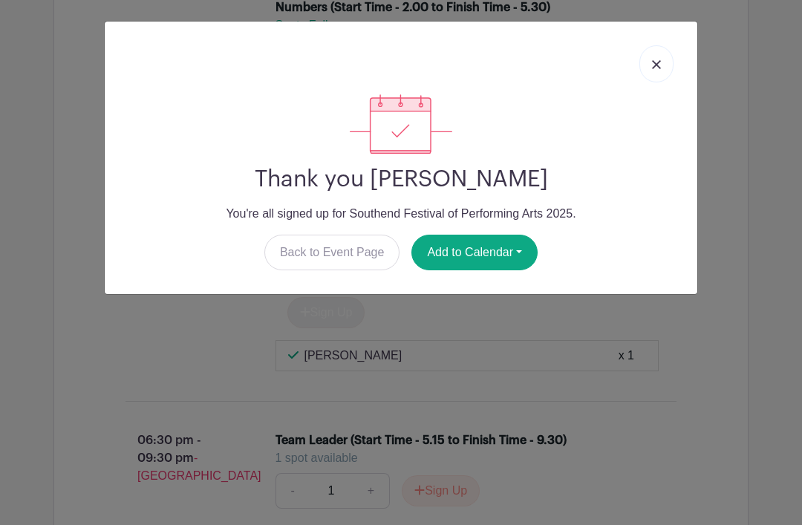
click at [659, 63] on img at bounding box center [656, 64] width 9 height 9
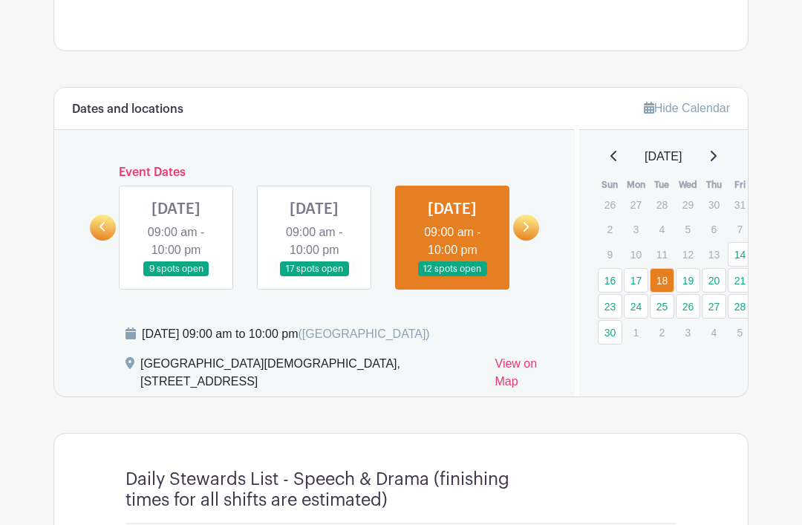
scroll to position [777, 0]
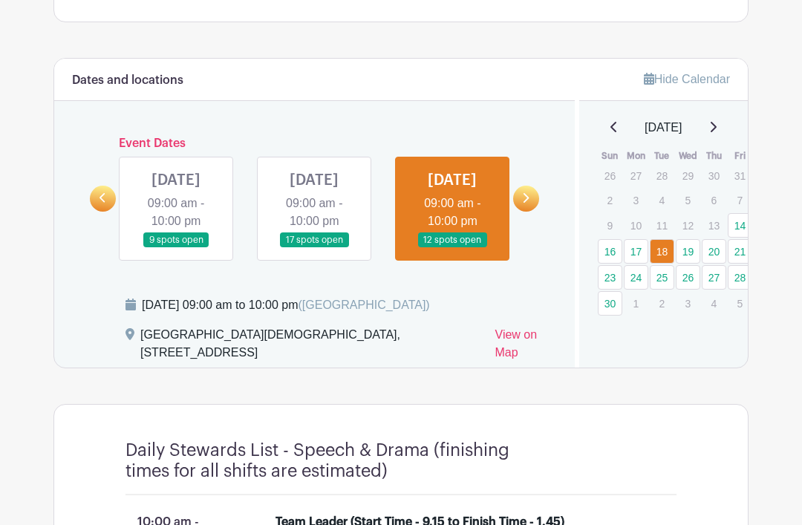
click at [528, 212] on link at bounding box center [526, 199] width 26 height 26
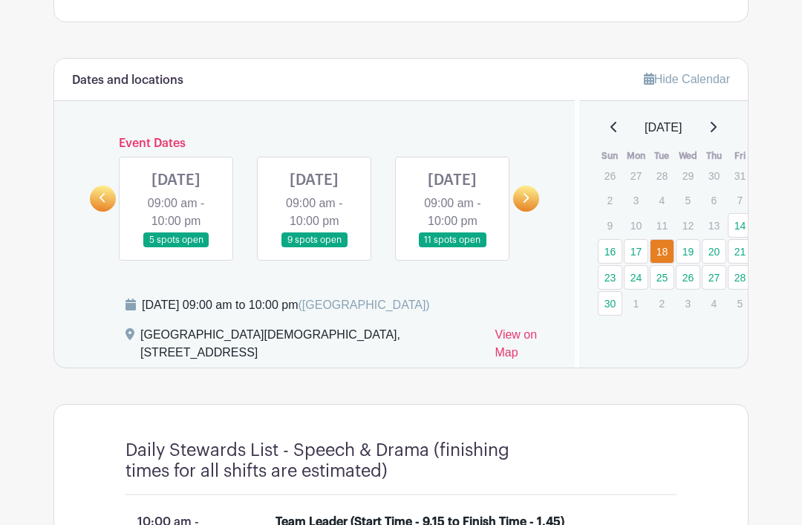
click at [176, 248] on link at bounding box center [176, 248] width 0 height 0
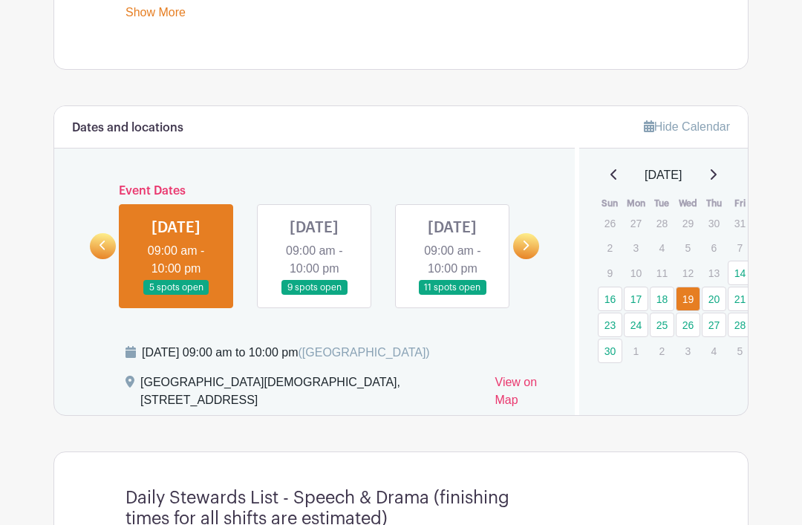
scroll to position [619, 0]
